Goal: Register for event/course

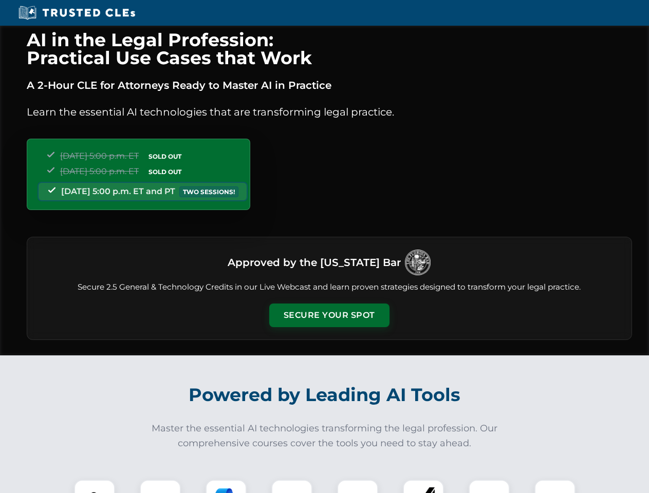
click at [329, 315] on button "Secure Your Spot" at bounding box center [329, 316] width 120 height 24
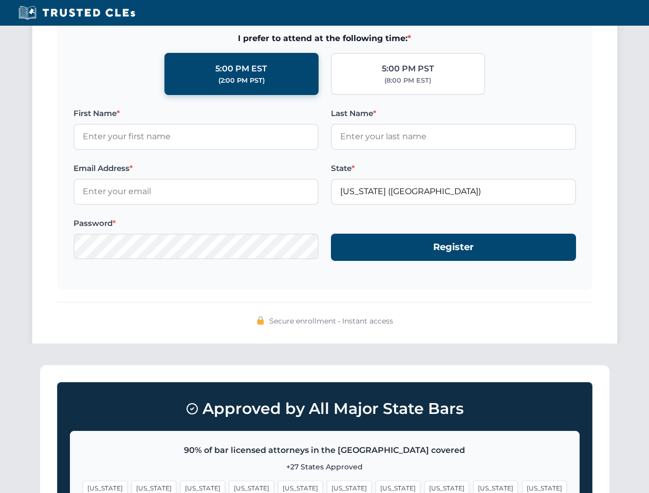
click at [473, 486] on span "[US_STATE]" at bounding box center [495, 488] width 45 height 15
